Goal: Task Accomplishment & Management: Complete application form

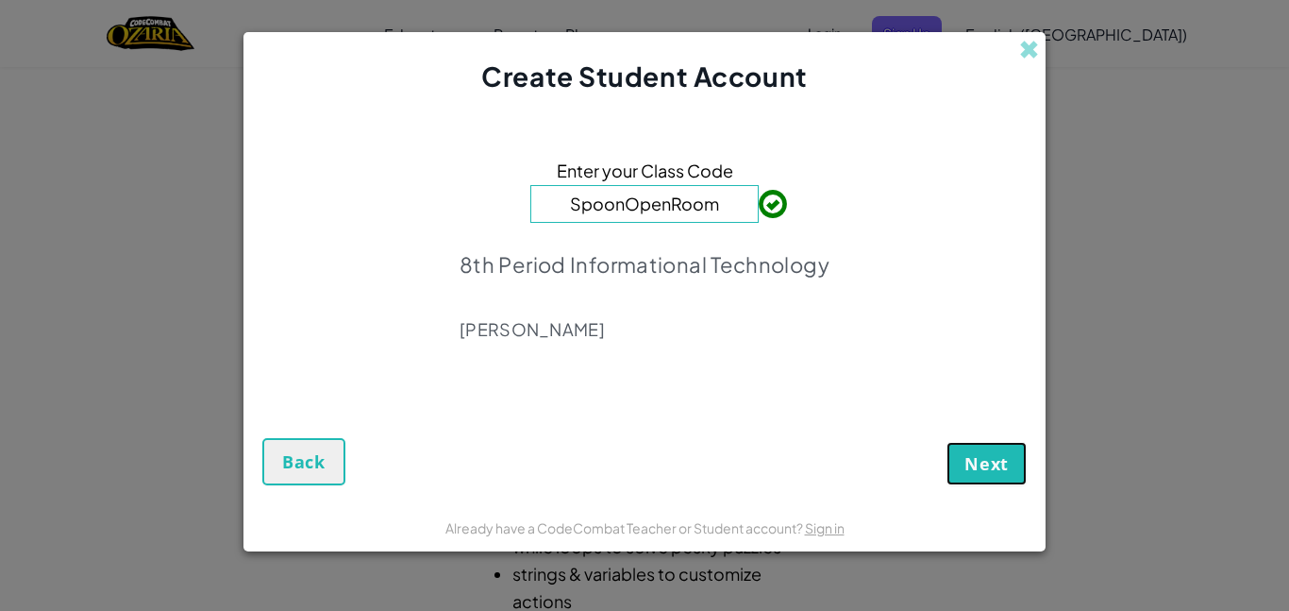
click at [1004, 463] on span "Next" at bounding box center [987, 463] width 44 height 23
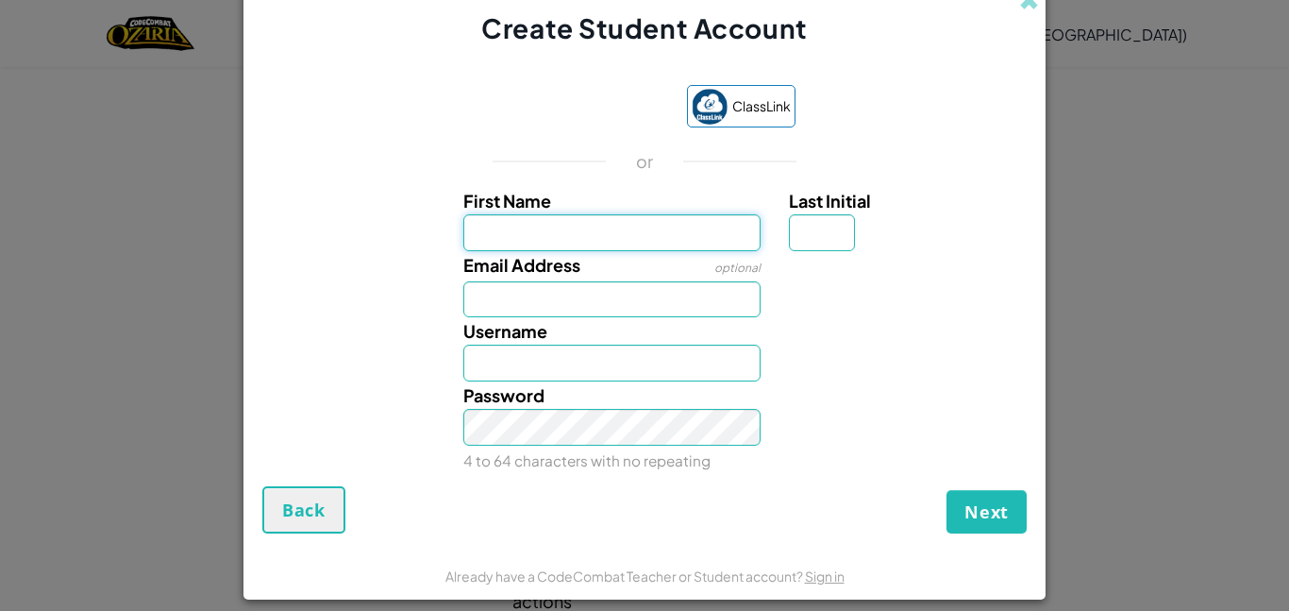
click at [483, 239] on input "First Name" at bounding box center [612, 232] width 298 height 37
type input "ChArLoTtE"
click at [831, 235] on input "Last Initial" at bounding box center [822, 232] width 66 height 37
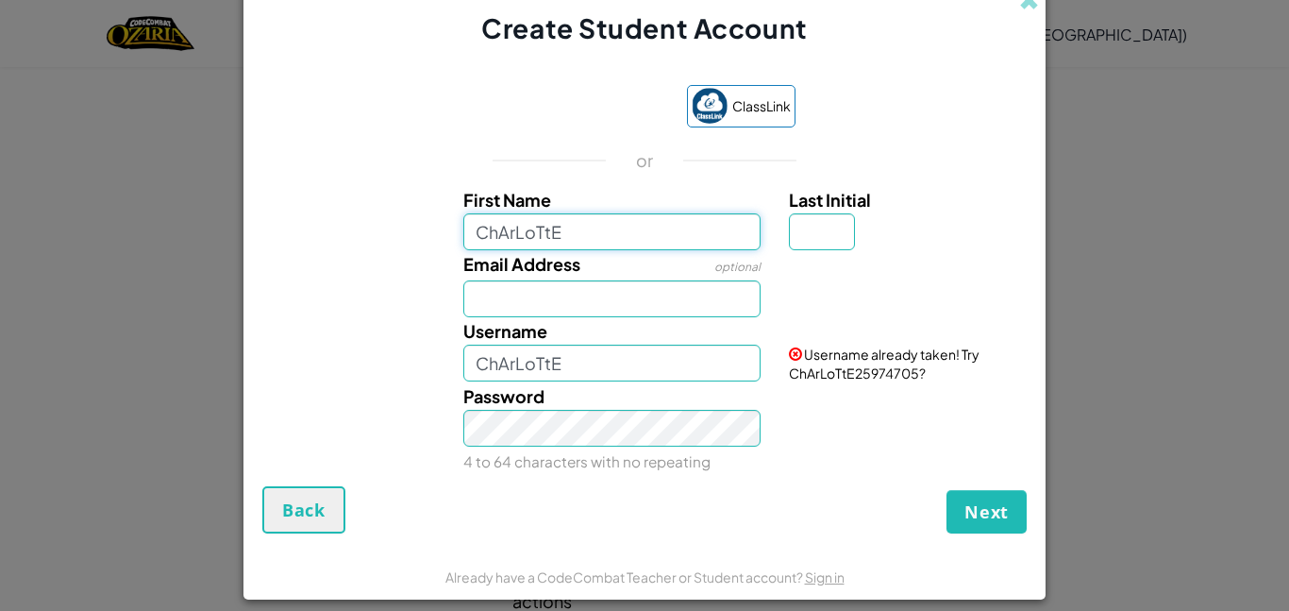
click at [665, 236] on input "ChArLoTtE" at bounding box center [612, 231] width 298 height 37
type input "ChArLoTtEwHiTwElL"
click at [834, 224] on input "Last Initial" at bounding box center [822, 231] width 66 height 37
type input "ChArLoTtEwHiTwElL"
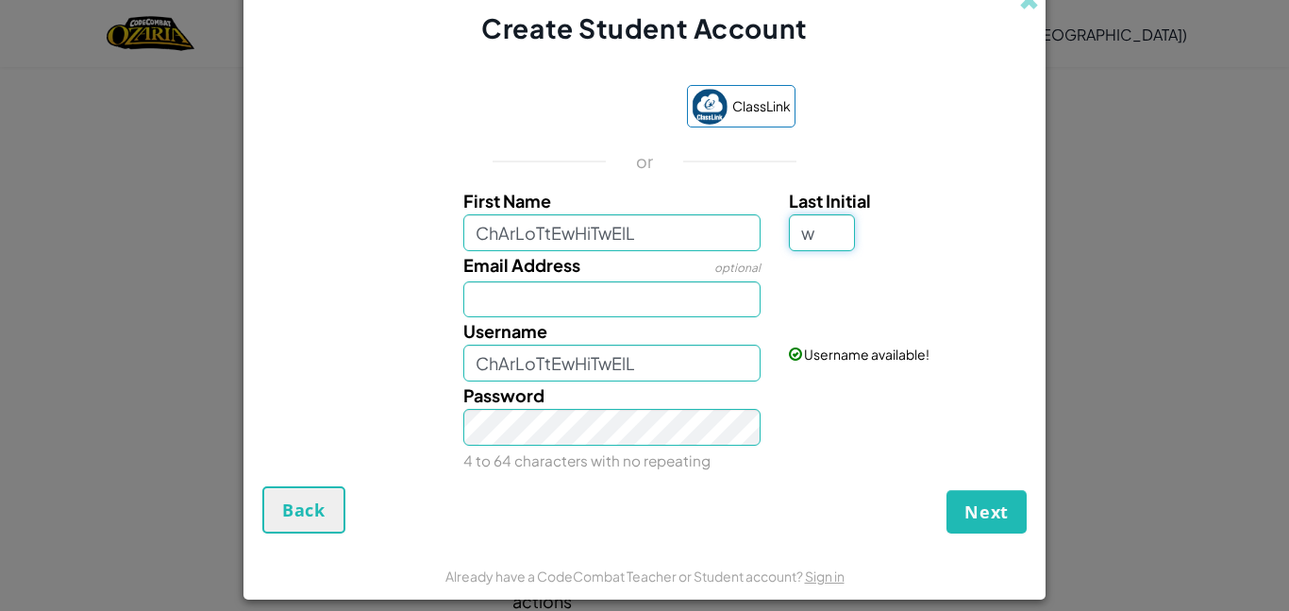
type input "w"
type input "ChArLoTtEwHiTwElLW"
click at [681, 292] on input "Email Address" at bounding box center [612, 299] width 298 height 37
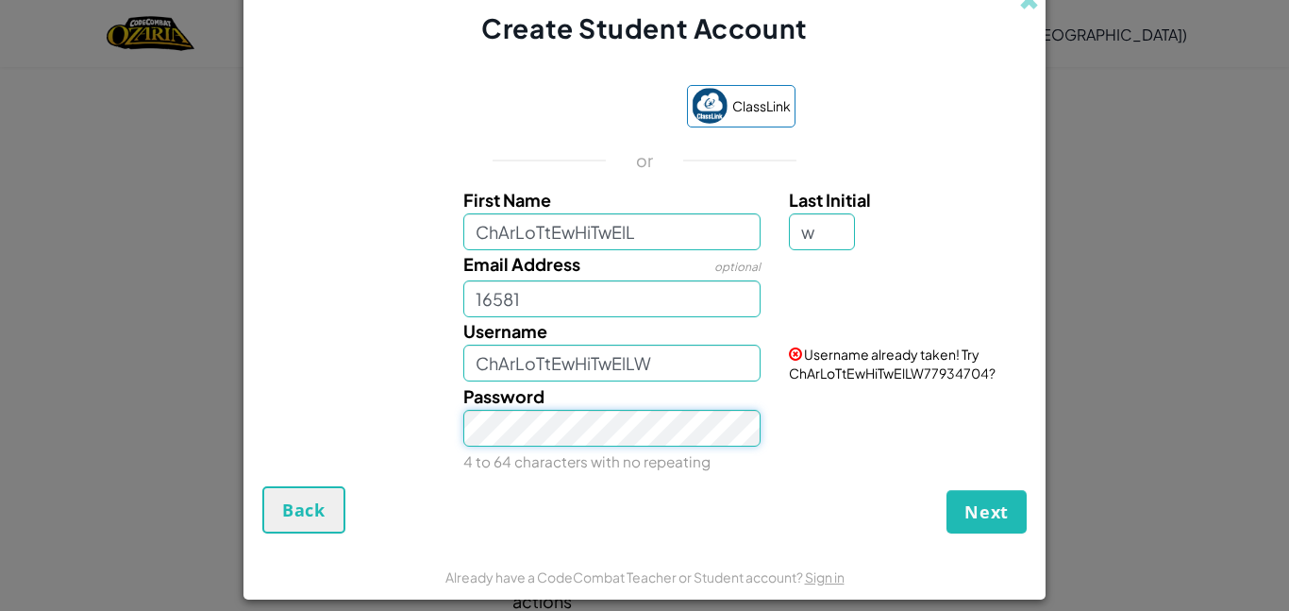
click at [412, 439] on div "Password 4 to 64 characters with no repeating" at bounding box center [644, 428] width 783 height 93
click at [1010, 502] on button "Next" at bounding box center [987, 511] width 80 height 43
click at [590, 302] on input "16581" at bounding box center [612, 298] width 298 height 37
type input "[EMAIL_ADDRESS][DOMAIN_NAME]"
click at [947, 490] on button "Next" at bounding box center [987, 511] width 80 height 43
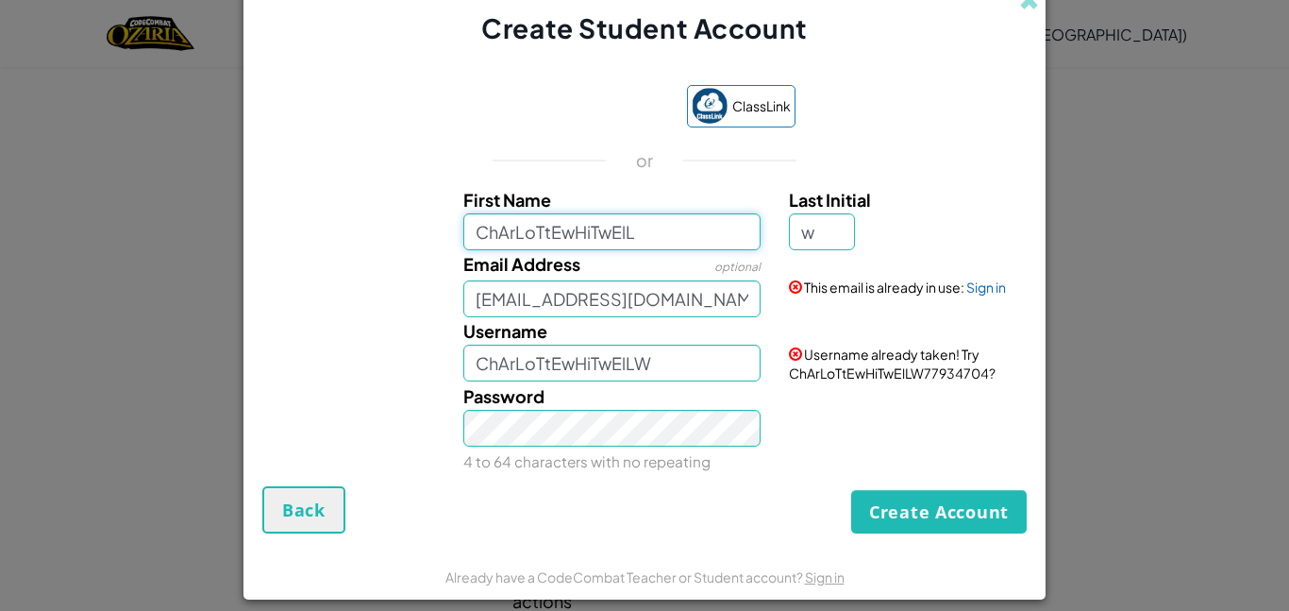
drag, startPoint x: 665, startPoint y: 229, endPoint x: 466, endPoint y: 249, distance: 200.1
click at [466, 249] on div "First Name ChArLoTtEwHiTwElL Last Initial w Email Address optional [EMAIL_ADDRE…" at bounding box center [644, 326] width 755 height 281
type input "charlotteWHITWELL"
click at [711, 309] on input "[EMAIL_ADDRESS][DOMAIN_NAME]" at bounding box center [612, 298] width 298 height 37
click at [729, 368] on input "CharlotteWHITWELLW" at bounding box center [612, 363] width 298 height 37
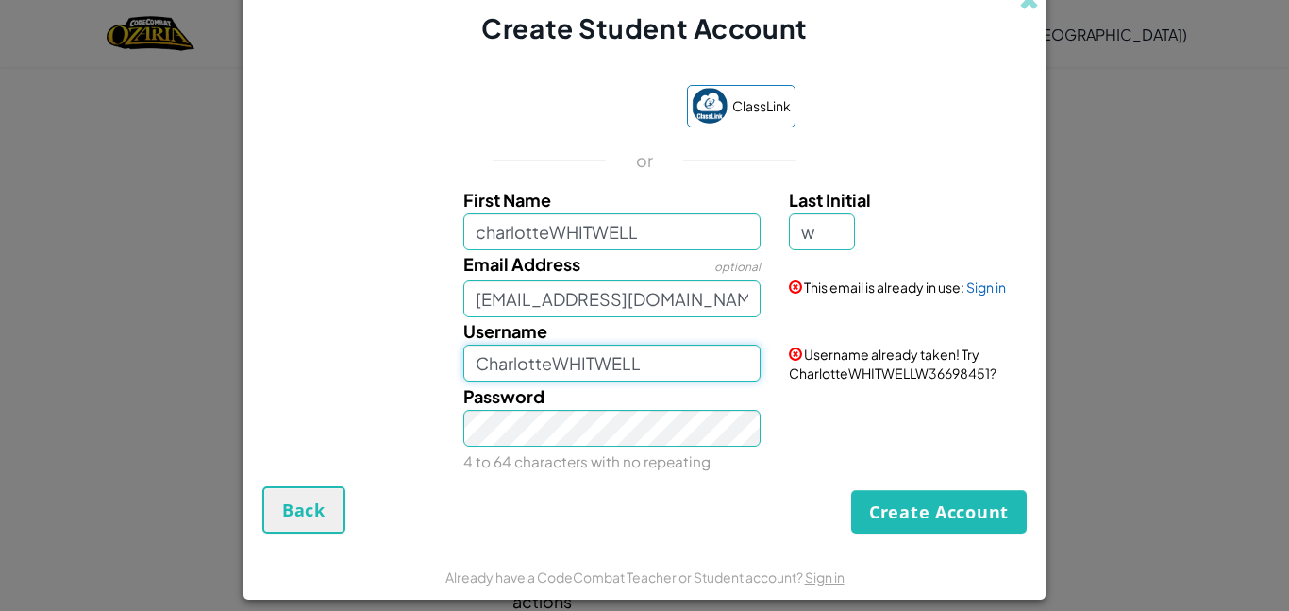
type input "CharlotteWHITWELL"
click at [943, 500] on button "Create Account" at bounding box center [939, 511] width 176 height 43
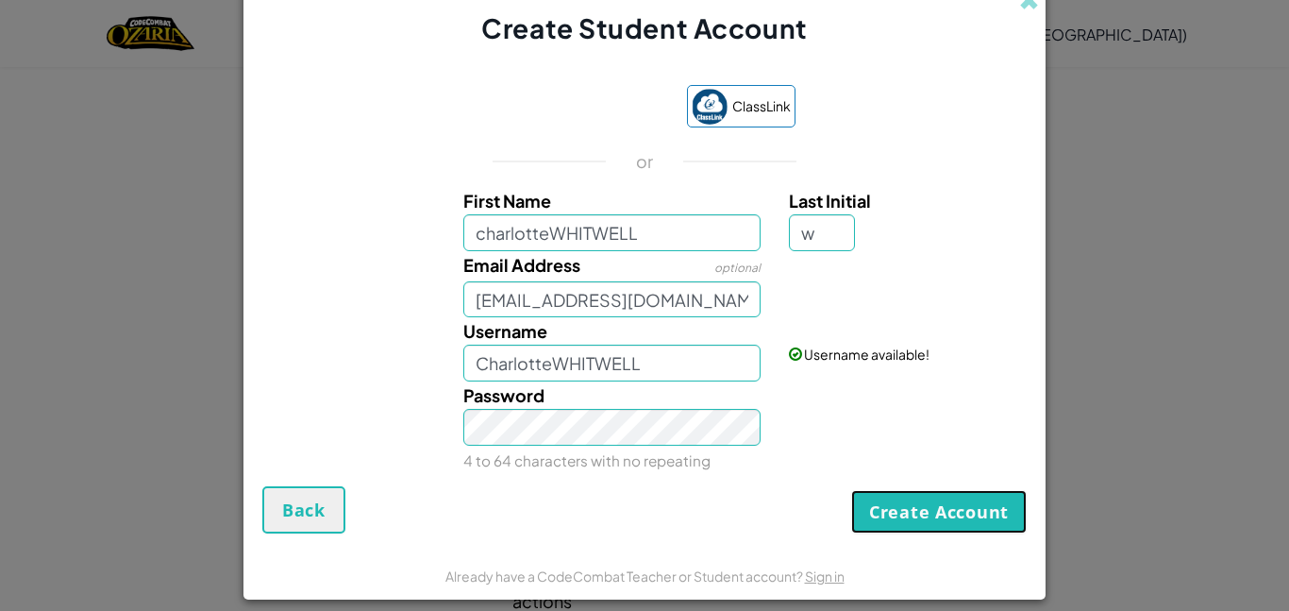
click at [943, 501] on button "Create Account" at bounding box center [939, 511] width 176 height 43
click at [943, 505] on button "Create Account" at bounding box center [939, 511] width 176 height 43
click at [943, 506] on button "Create Account" at bounding box center [939, 511] width 176 height 43
click at [965, 508] on button "Create Account" at bounding box center [939, 511] width 176 height 43
click at [936, 500] on button "Create Account" at bounding box center [939, 511] width 176 height 43
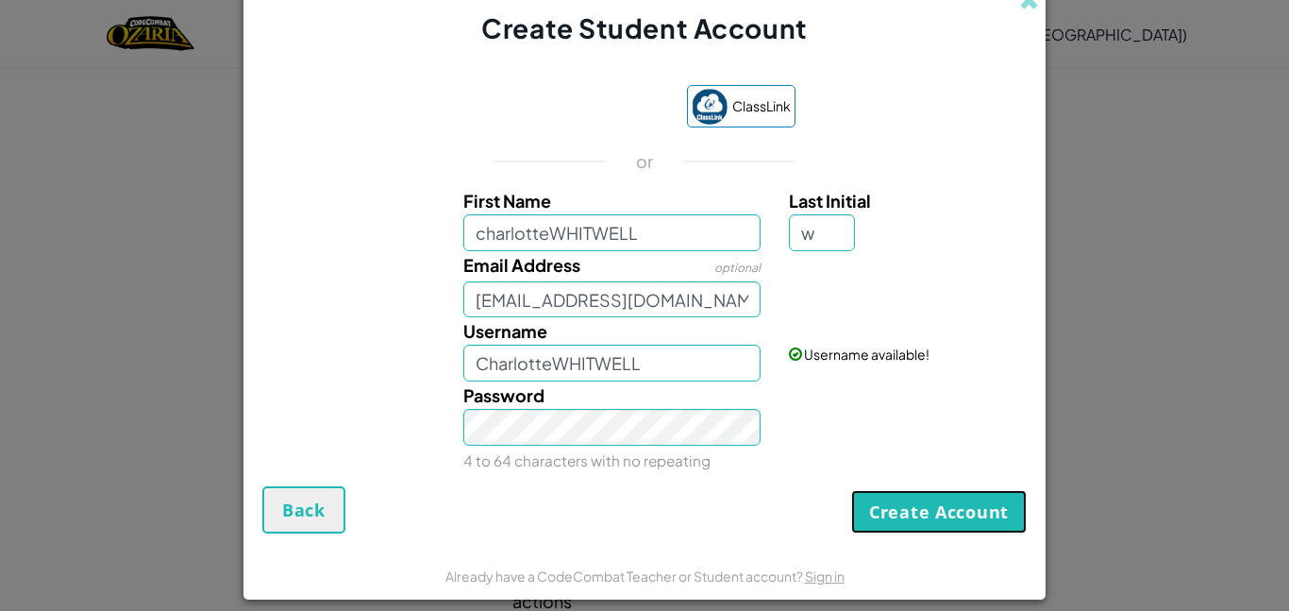
click at [936, 500] on button "Create Account" at bounding box center [939, 511] width 176 height 43
click at [954, 516] on button "Create Account" at bounding box center [939, 511] width 176 height 43
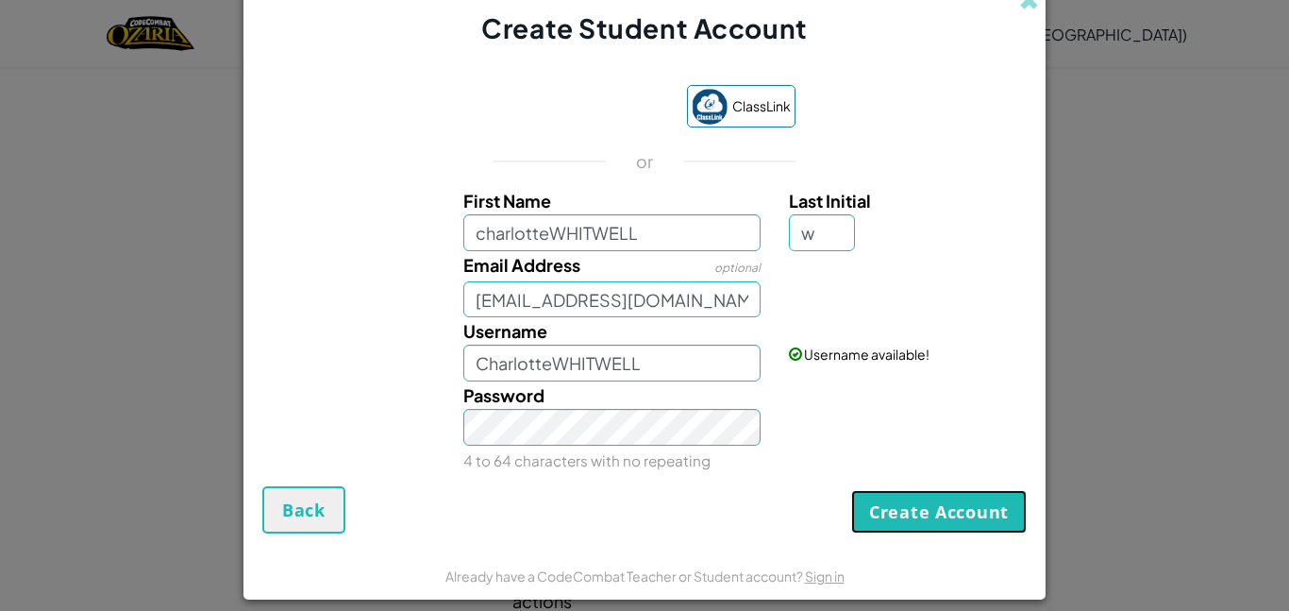
click at [954, 516] on button "Create Account" at bounding box center [939, 511] width 176 height 43
click at [954, 519] on button "Create Account" at bounding box center [939, 511] width 176 height 43
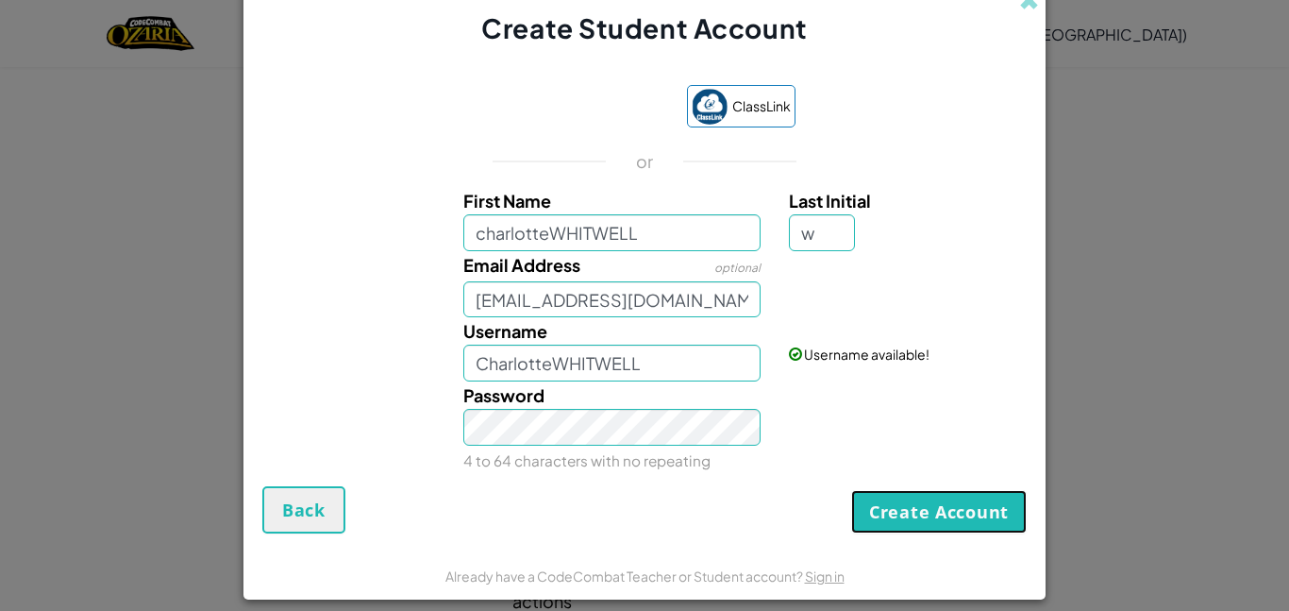
click at [954, 519] on button "Create Account" at bounding box center [939, 511] width 176 height 43
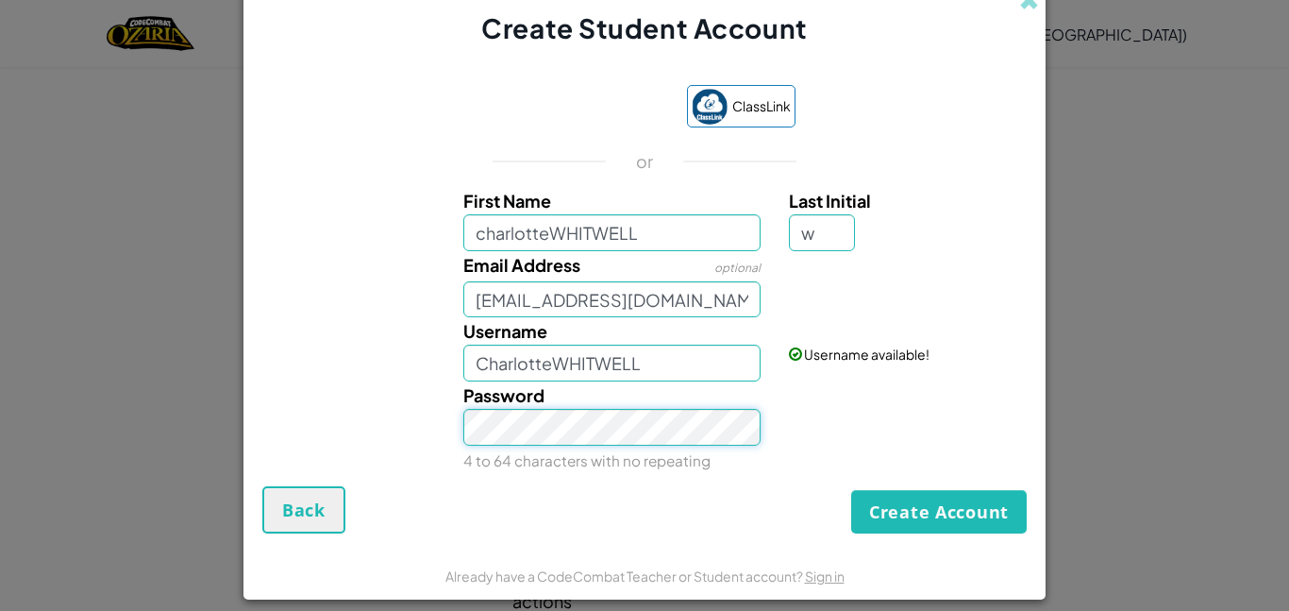
click at [360, 244] on div "First Name charlotteWHITWELL Last Initial w Email Address optional [EMAIL_ADDRE…" at bounding box center [644, 327] width 755 height 280
click at [851, 490] on button "Create Account" at bounding box center [939, 511] width 176 height 43
click at [997, 286] on link "Sign in" at bounding box center [987, 287] width 40 height 17
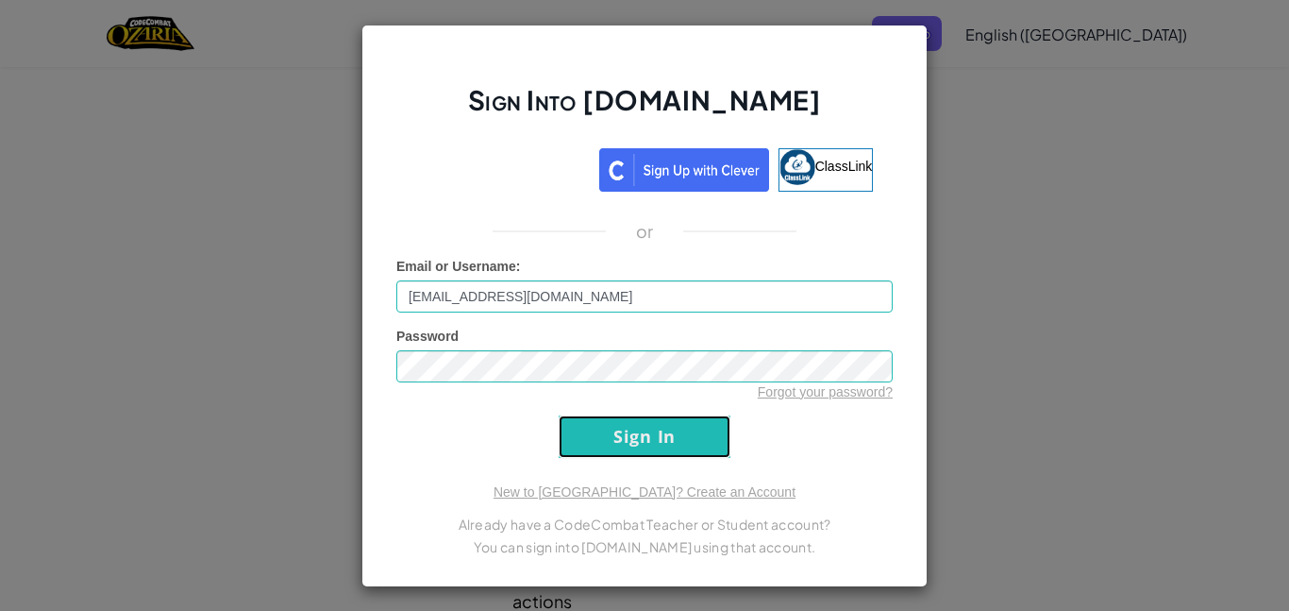
click at [660, 435] on input "Sign In" at bounding box center [645, 436] width 172 height 42
